Goal: Find specific page/section: Find specific page/section

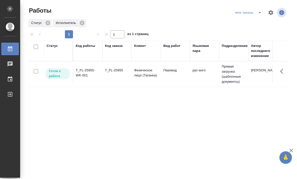
click at [247, 12] on div "мои заказы" at bounding box center [249, 13] width 31 height 8
click at [238, 17] on div "мои заказы" at bounding box center [260, 13] width 53 height 12
click at [245, 16] on div "мои заказы" at bounding box center [249, 13] width 31 height 8
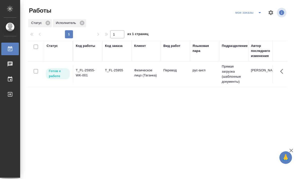
click at [247, 14] on div "мои заказы" at bounding box center [249, 13] width 31 height 8
click at [255, 11] on button "split button" at bounding box center [260, 13] width 10 height 8
click at [244, 20] on li "Стандартные настройки" at bounding box center [248, 23] width 48 height 8
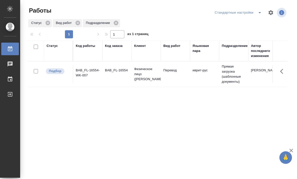
click at [239, 16] on div "Стандартные настройки" at bounding box center [238, 13] width 51 height 8
click at [242, 15] on div "Стандартные настройки" at bounding box center [238, 13] width 51 height 8
click at [248, 14] on div "Стандартные настройки" at bounding box center [238, 13] width 51 height 8
click at [259, 15] on icon "split button" at bounding box center [260, 13] width 6 height 6
click at [235, 26] on li "мои заказы" at bounding box center [238, 23] width 53 height 8
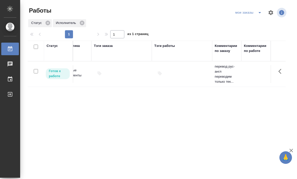
click at [248, 15] on div "мои заказы" at bounding box center [249, 13] width 31 height 8
click at [251, 14] on div "мои заказы" at bounding box center [249, 13] width 31 height 8
click at [255, 13] on button "split button" at bounding box center [260, 13] width 10 height 8
click at [246, 26] on li "Стандартные настройки" at bounding box center [248, 23] width 48 height 8
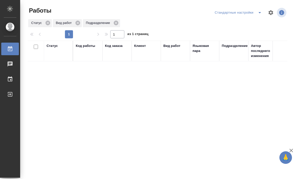
click at [217, 174] on div "Статус Код работы Код заказа Клиент Вид работ Языковая пара Подразделение Автор…" at bounding box center [158, 131] width 260 height 181
